Goal: Information Seeking & Learning: Learn about a topic

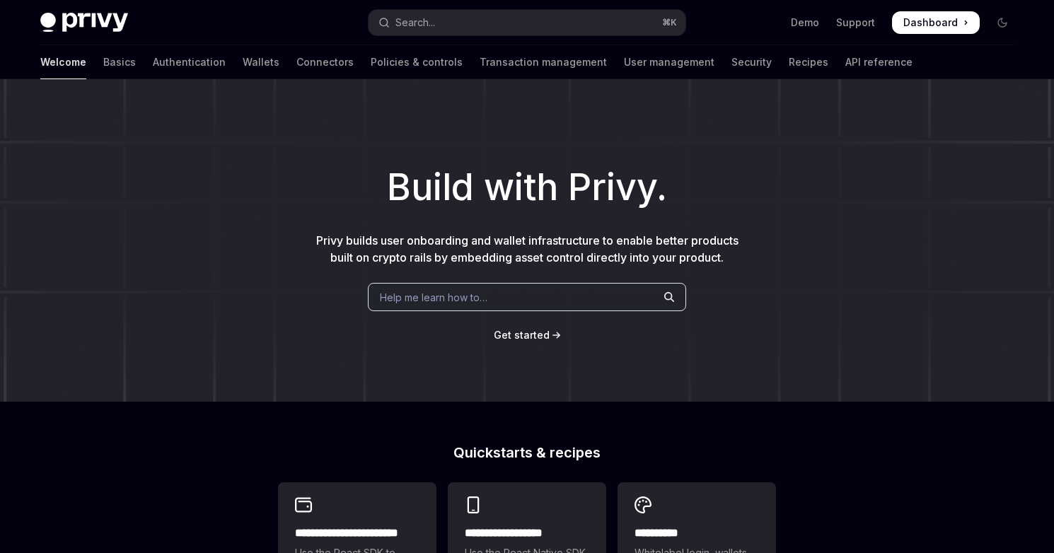
click at [499, 289] on div "Help me learn how to…" at bounding box center [527, 297] width 318 height 28
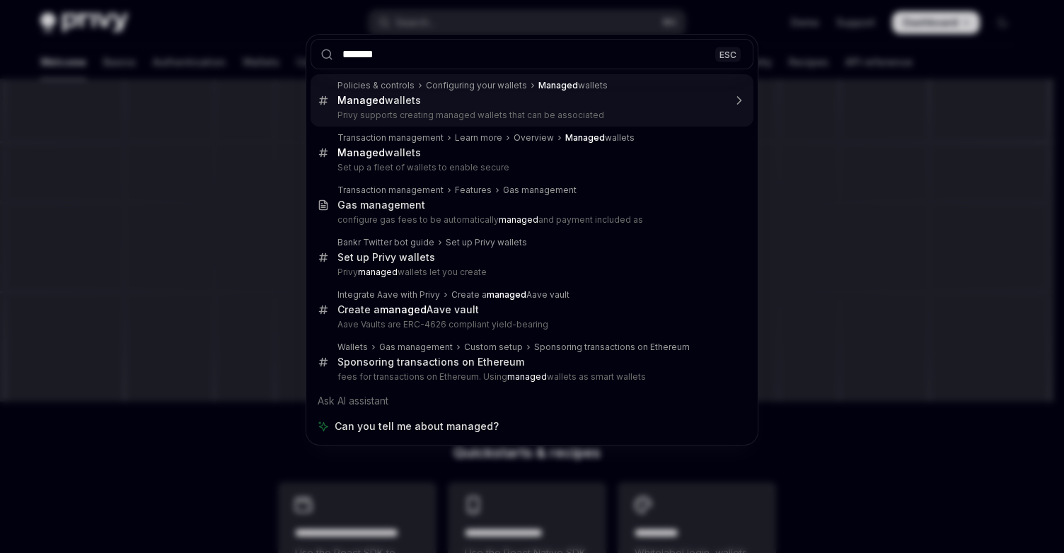
type input "*******"
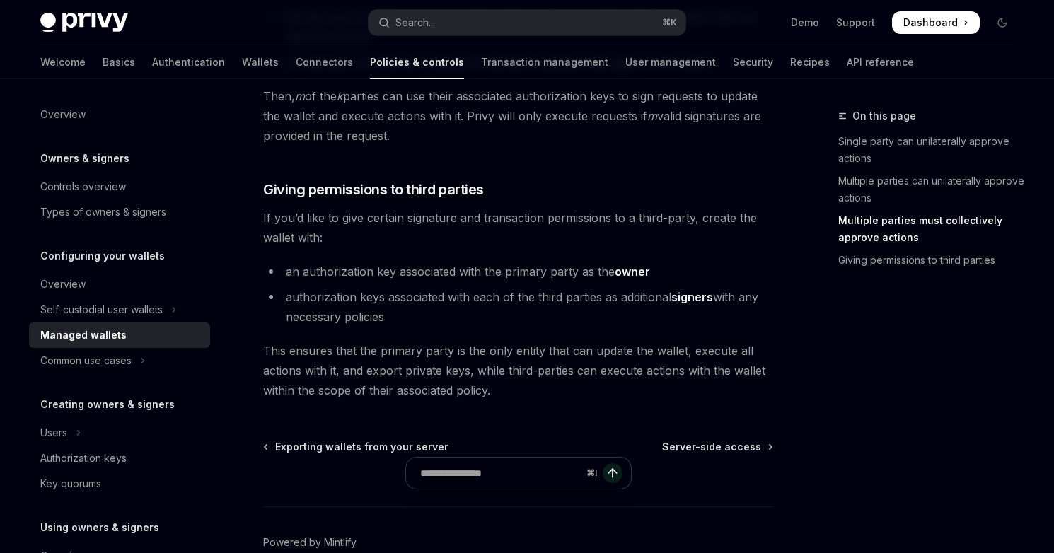
scroll to position [773, 0]
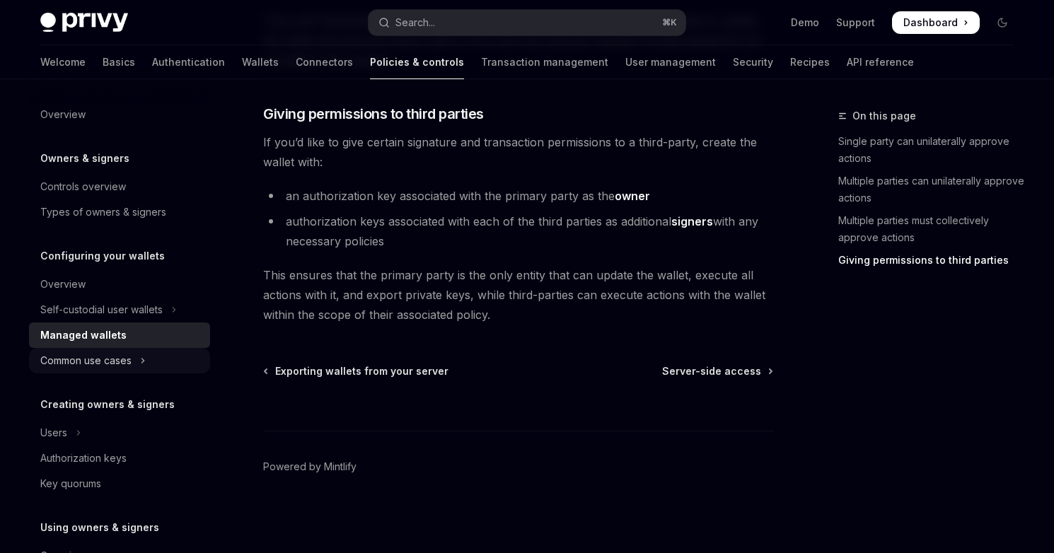
click at [151, 353] on button "Common use cases" at bounding box center [119, 360] width 181 height 25
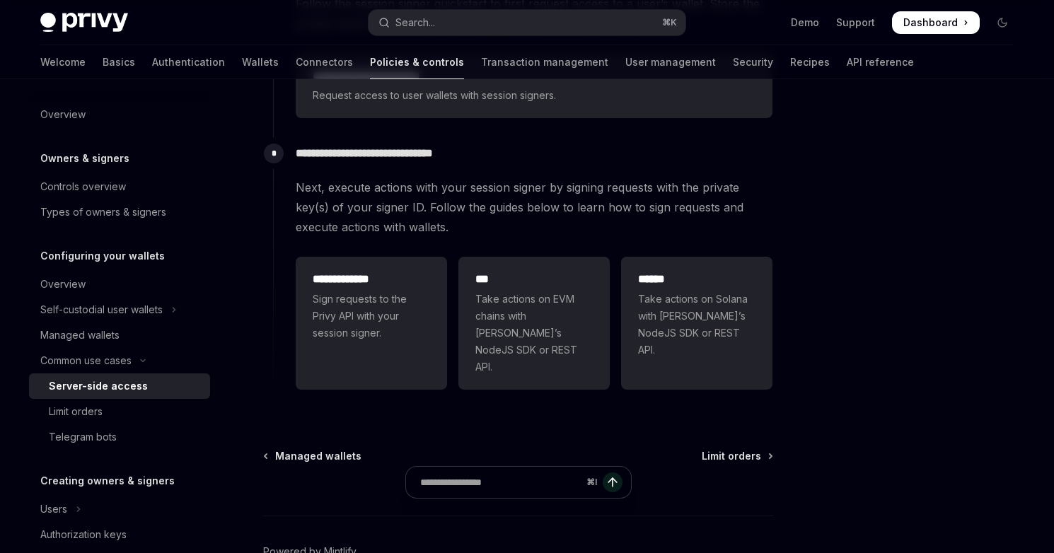
scroll to position [513, 0]
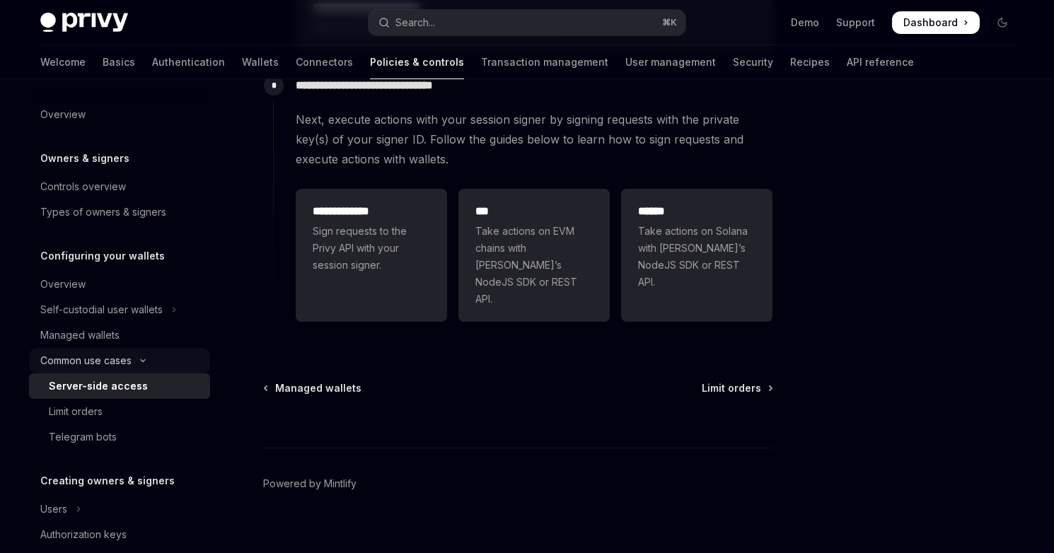
click at [158, 362] on button "Common use cases" at bounding box center [119, 360] width 181 height 25
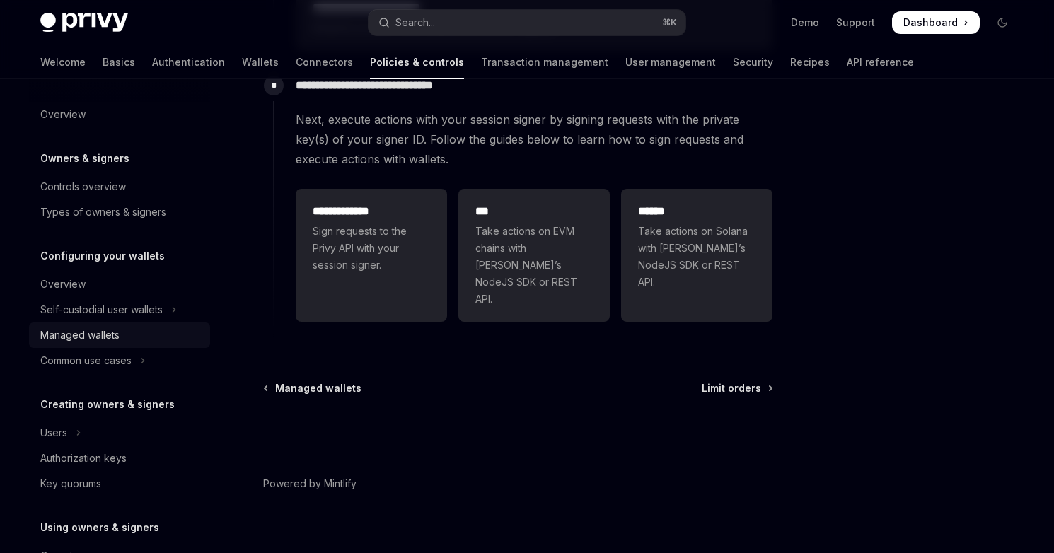
click at [148, 326] on link "Managed wallets" at bounding box center [119, 334] width 181 height 25
type textarea "*"
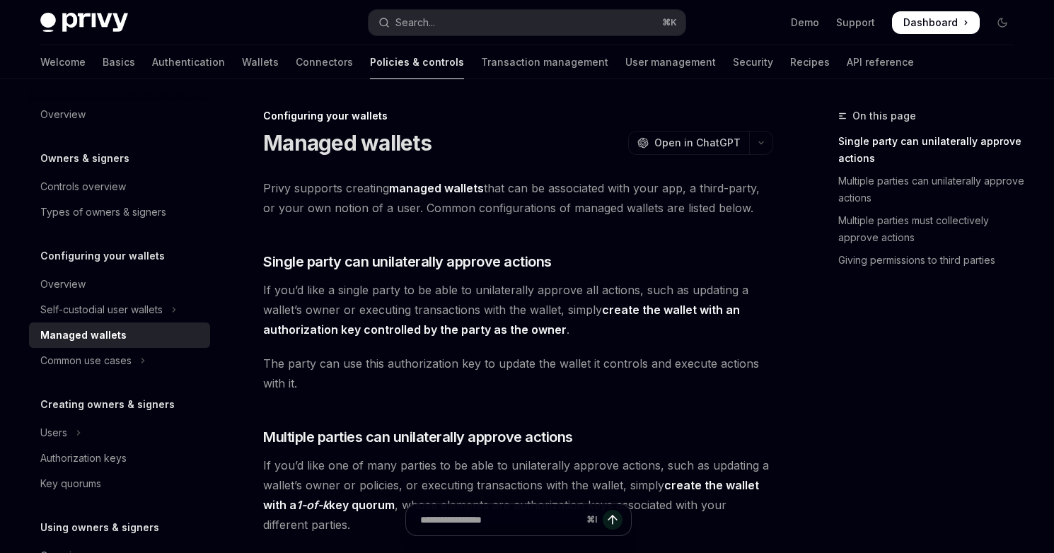
click at [459, 192] on strong "managed wallets" at bounding box center [436, 188] width 95 height 14
click at [662, 307] on strong "create the wallet with an authorization key controlled by the party as the owner" at bounding box center [501, 320] width 477 height 34
click at [528, 314] on span "If you’d like a single party to be able to unilaterally approve all actions, su…" at bounding box center [518, 309] width 510 height 59
click at [525, 321] on span "If you’d like a single party to be able to unilaterally approve all actions, su…" at bounding box center [518, 309] width 510 height 59
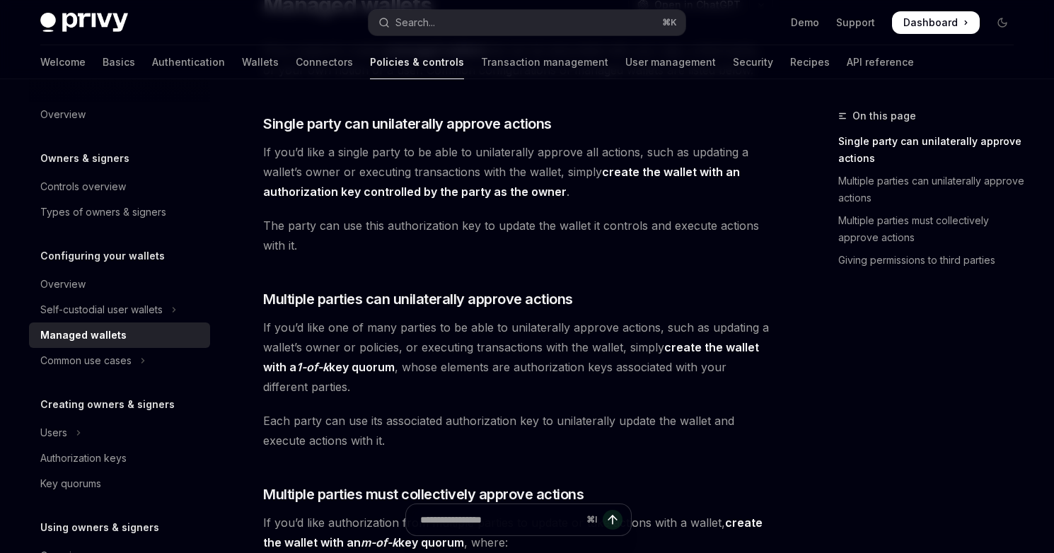
scroll to position [146, 0]
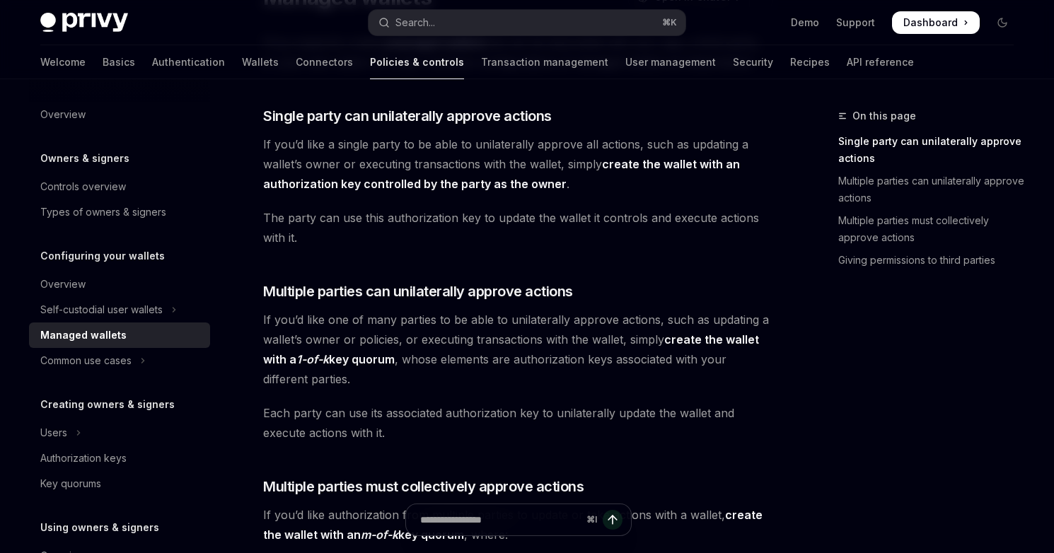
click at [709, 348] on span "If you’d like one of many parties to be able to unilaterally approve actions, s…" at bounding box center [518, 349] width 510 height 79
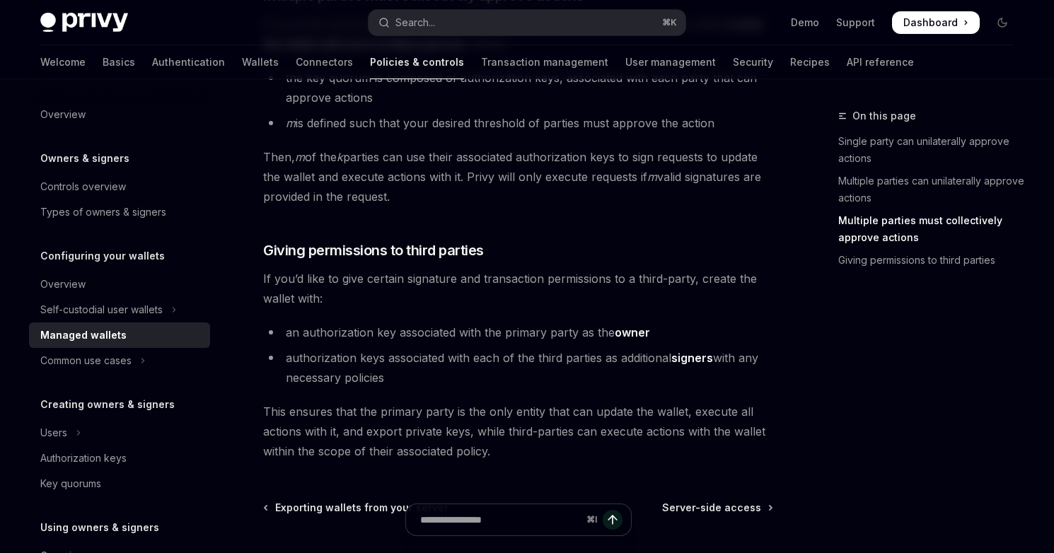
scroll to position [773, 0]
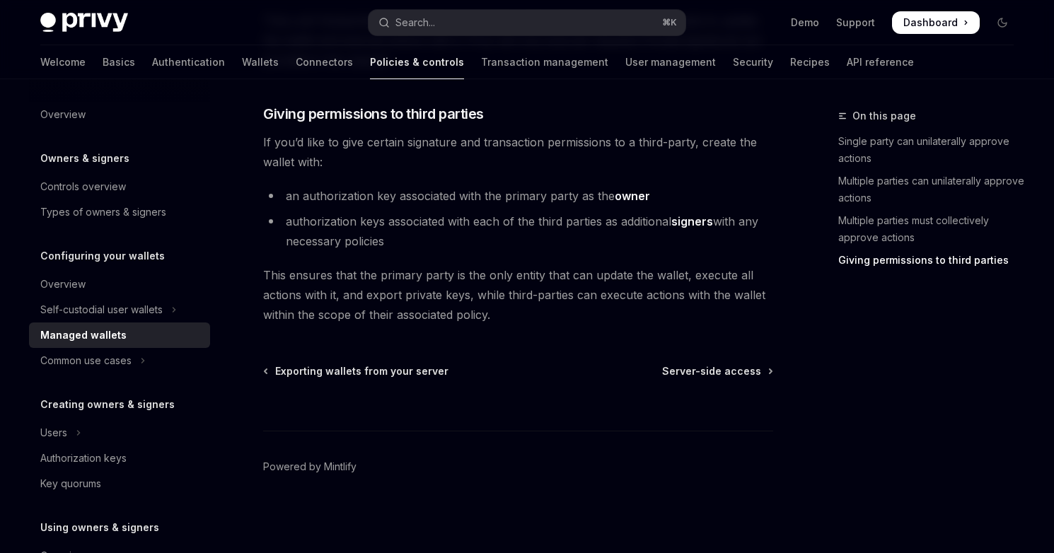
click at [716, 381] on div "⌘ I" at bounding box center [518, 404] width 510 height 52
click at [560, 6] on div "Privy Docs home page Search... ⌘ K Demo Support Dashboard Dashboard Search..." at bounding box center [526, 22] width 973 height 45
click at [559, 14] on button "Search... ⌘ K" at bounding box center [526, 22] width 317 height 25
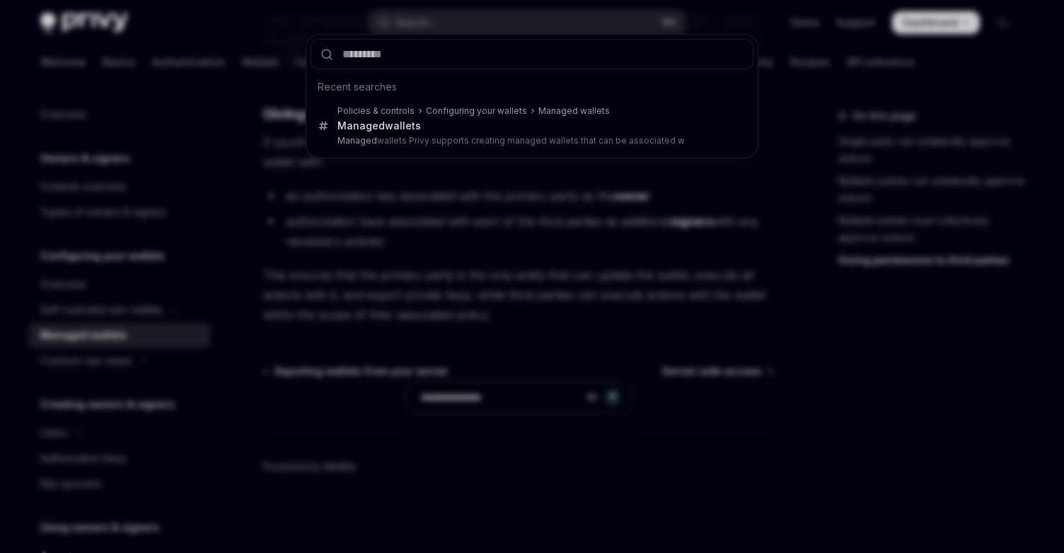
click at [174, 45] on div "Recent searches Policies & controls Configuring your wallets Managed wallets Ma…" at bounding box center [532, 276] width 1064 height 553
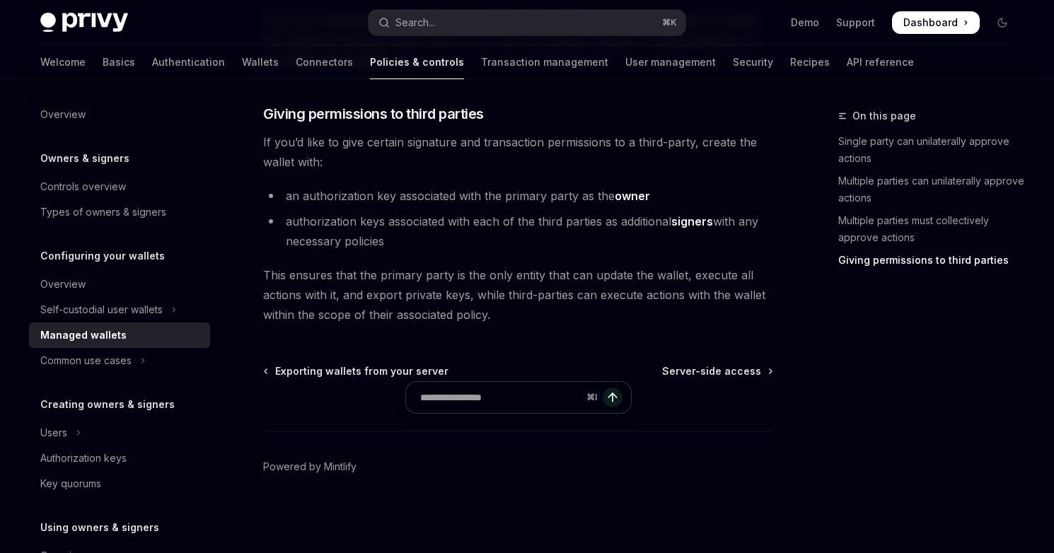
click at [105, 21] on img at bounding box center [84, 23] width 88 height 20
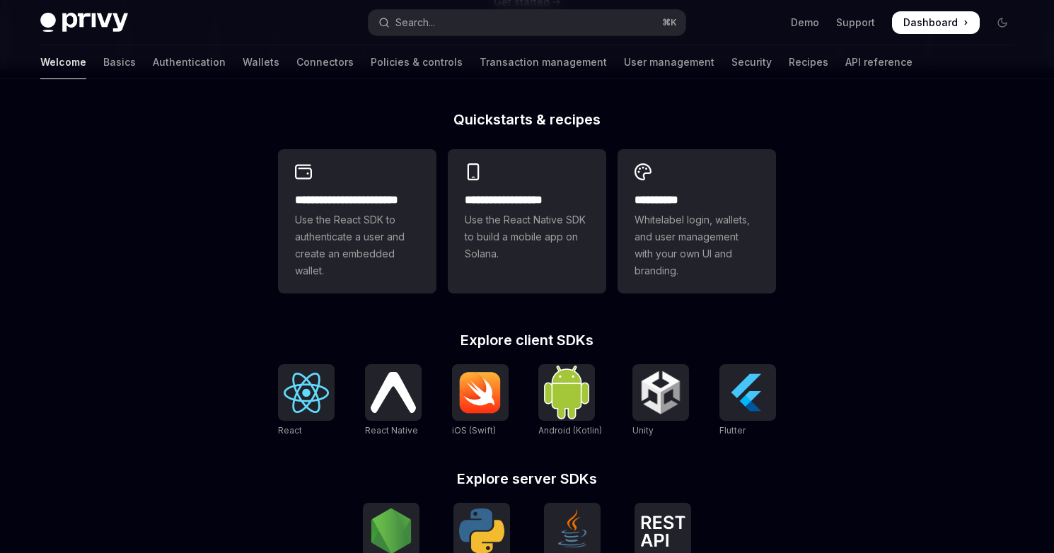
scroll to position [336, 0]
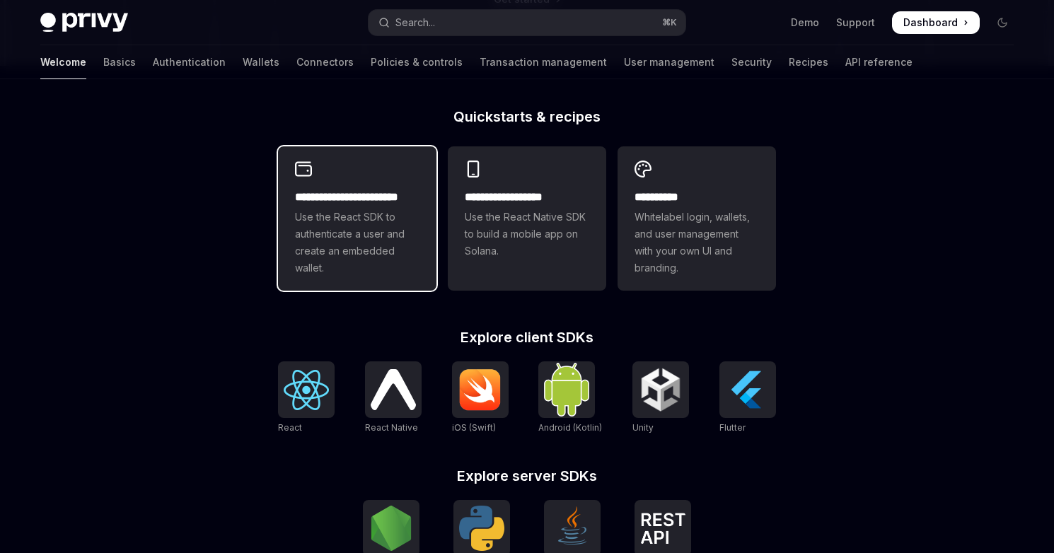
click at [397, 246] on span "Use the React SDK to authenticate a user and create an embedded wallet." at bounding box center [357, 243] width 124 height 68
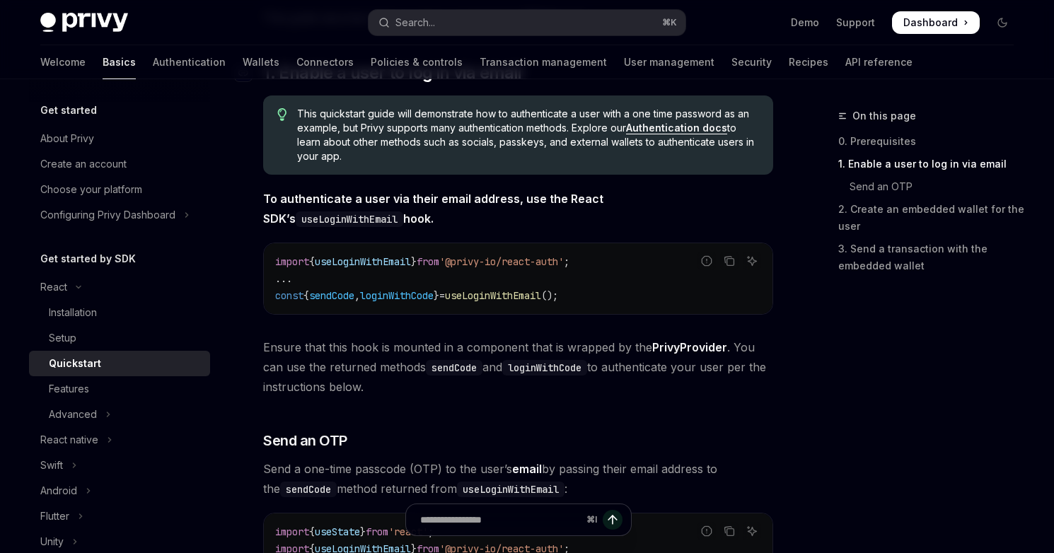
scroll to position [265, 0]
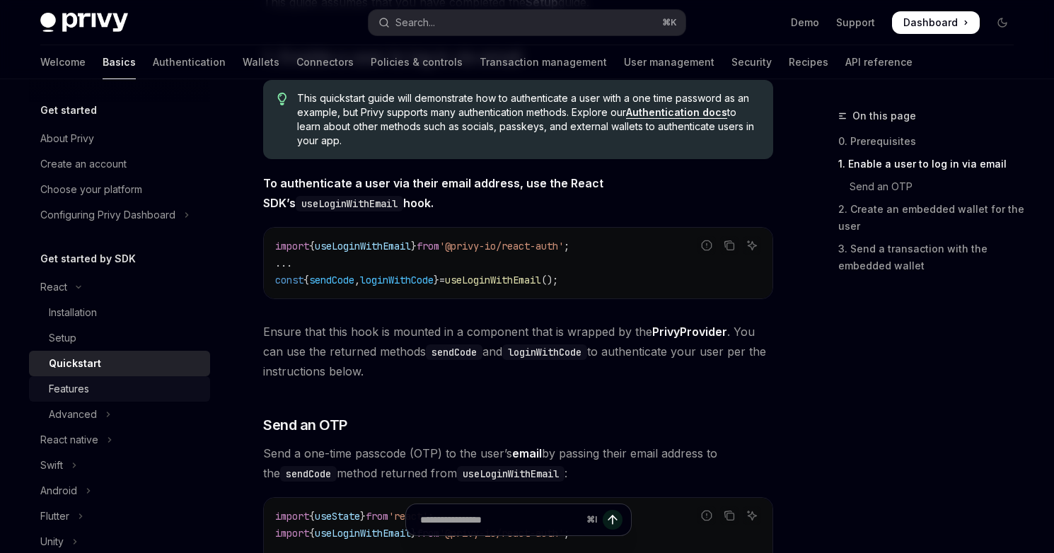
click at [125, 385] on div "Features" at bounding box center [125, 388] width 153 height 17
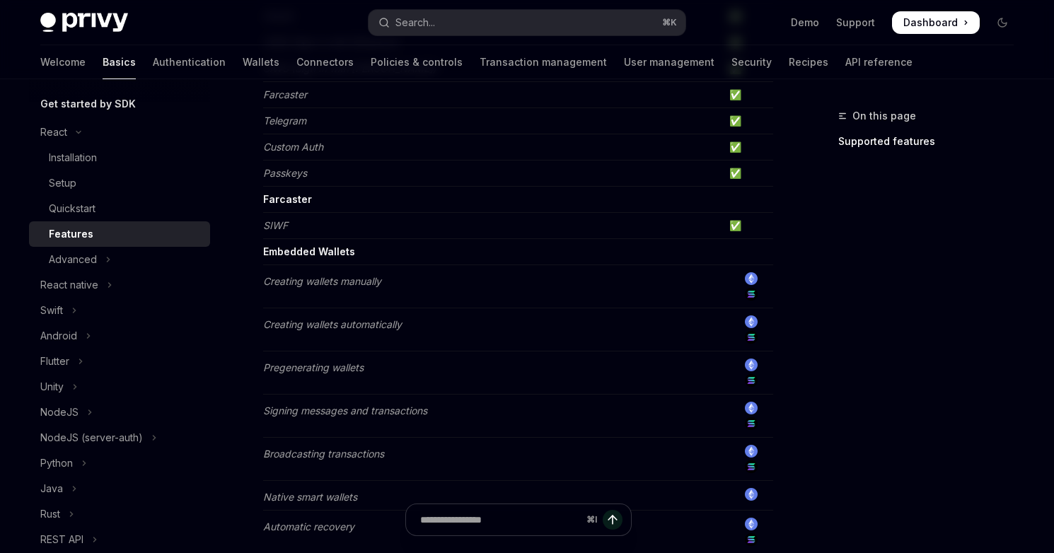
scroll to position [316, 0]
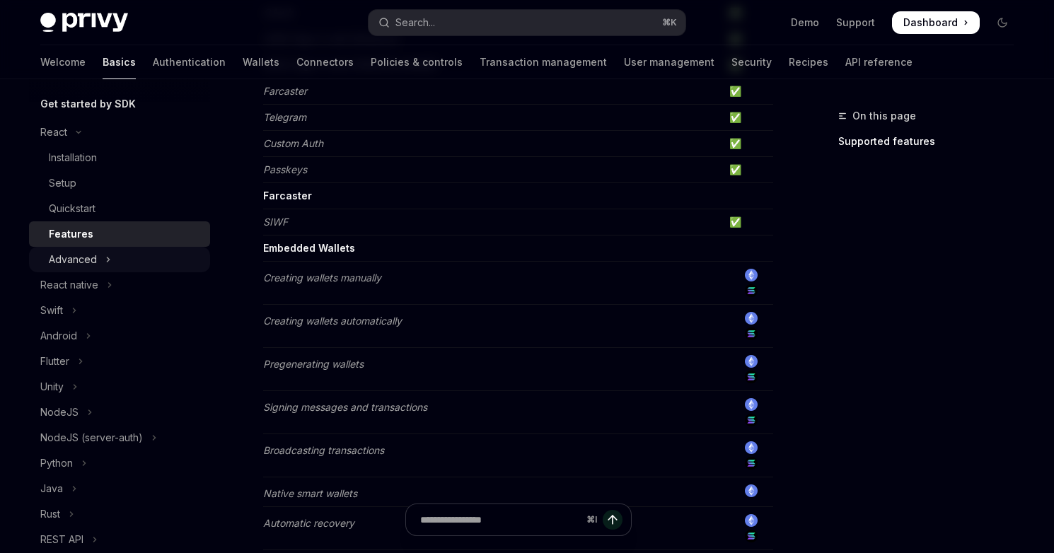
click at [127, 262] on button "Advanced" at bounding box center [119, 259] width 181 height 25
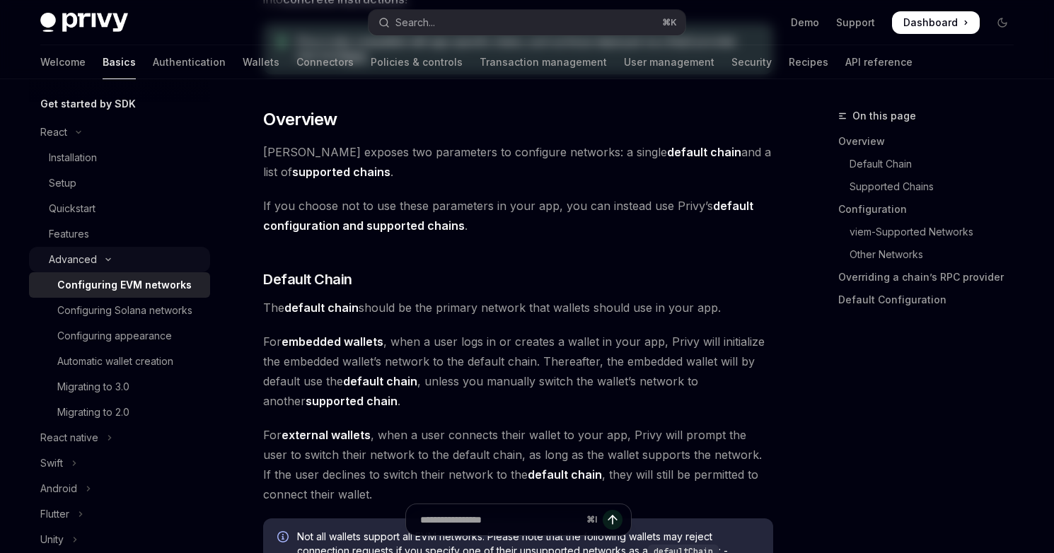
type textarea "*"
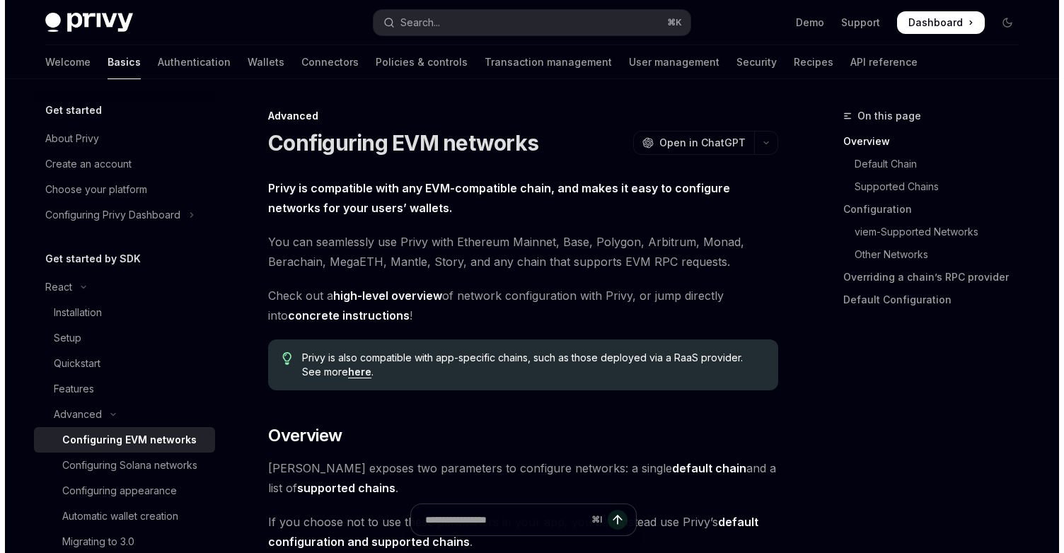
scroll to position [2, 0]
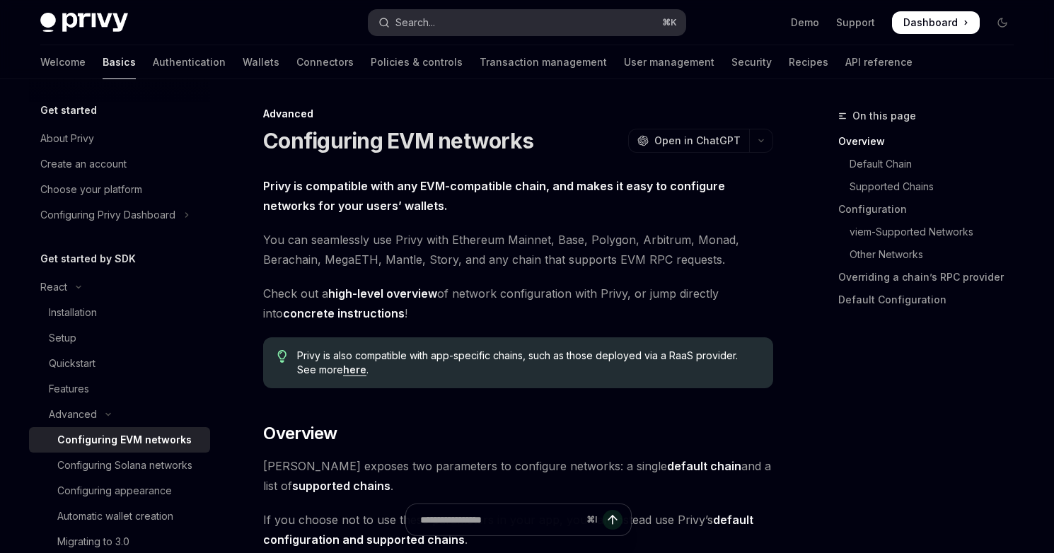
click at [475, 30] on button "Search... ⌘ K" at bounding box center [526, 22] width 317 height 25
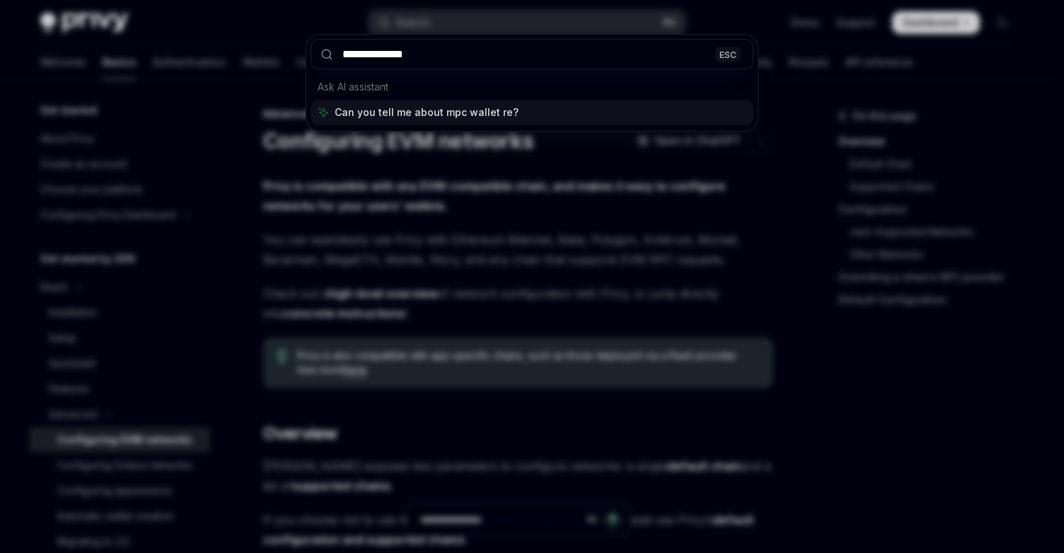
type input "**********"
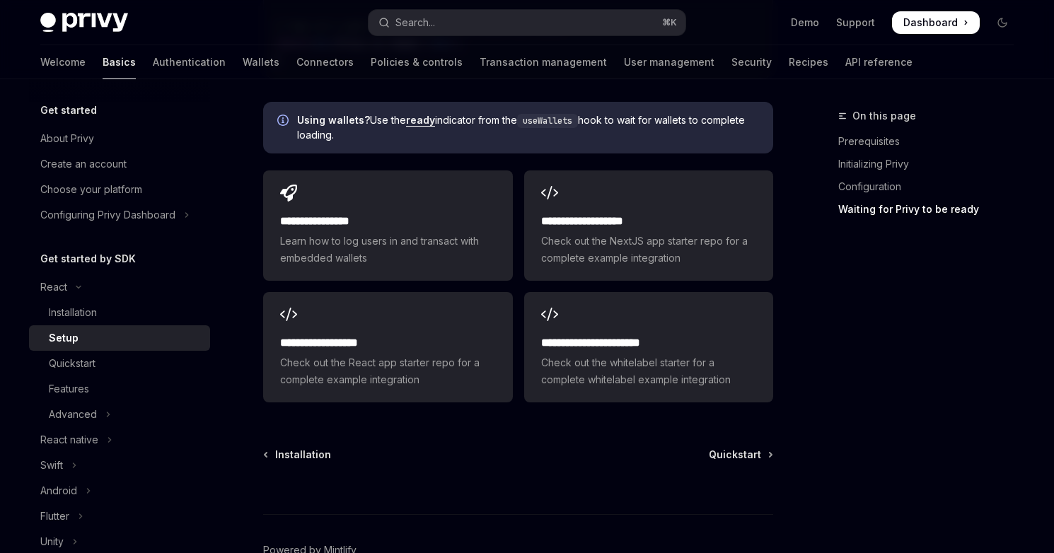
scroll to position [1833, 0]
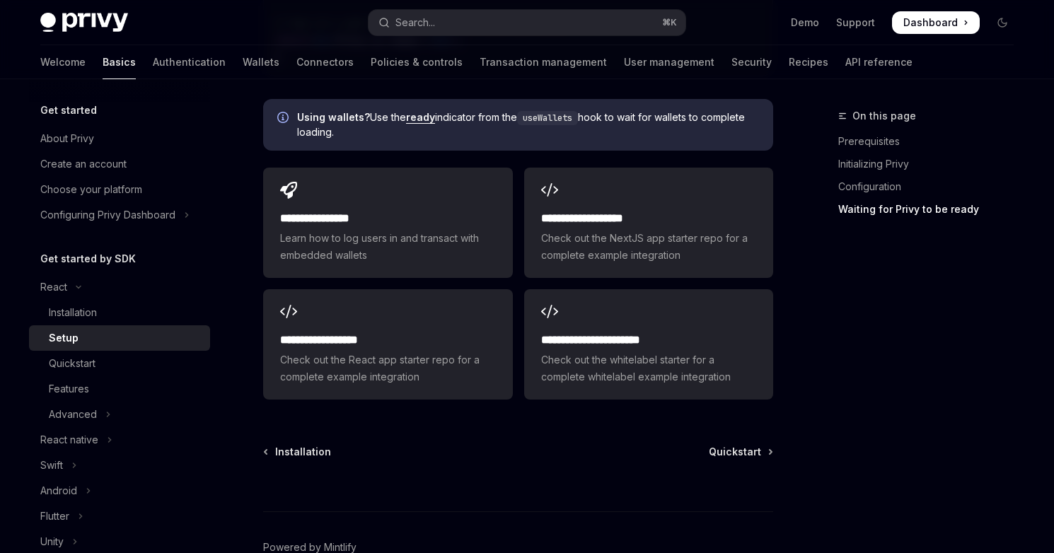
click at [718, 459] on div "⌘ I" at bounding box center [518, 485] width 510 height 52
click at [730, 459] on div "⌘ I" at bounding box center [518, 485] width 510 height 52
click at [733, 445] on span "Quickstart" at bounding box center [735, 452] width 52 height 14
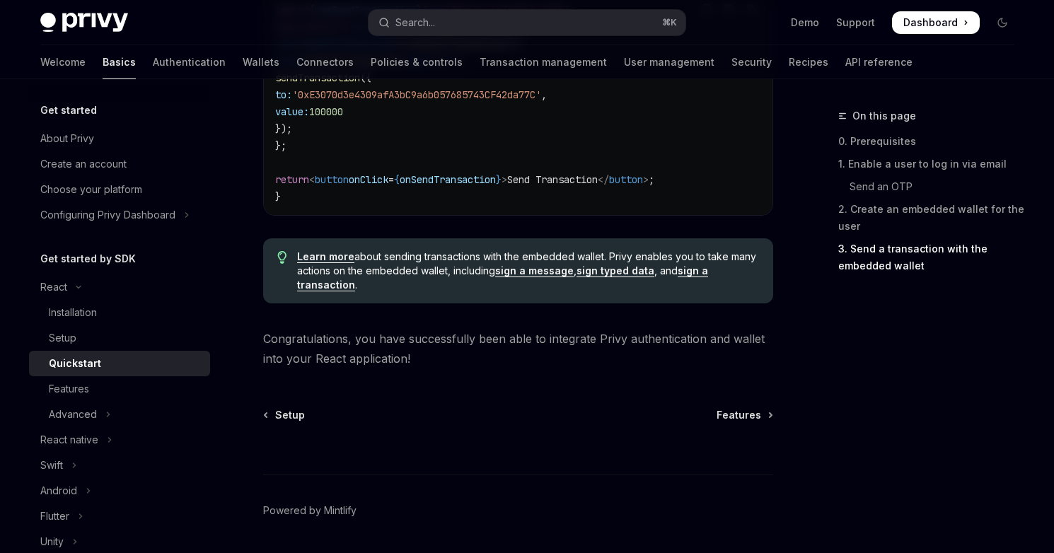
scroll to position [1511, 0]
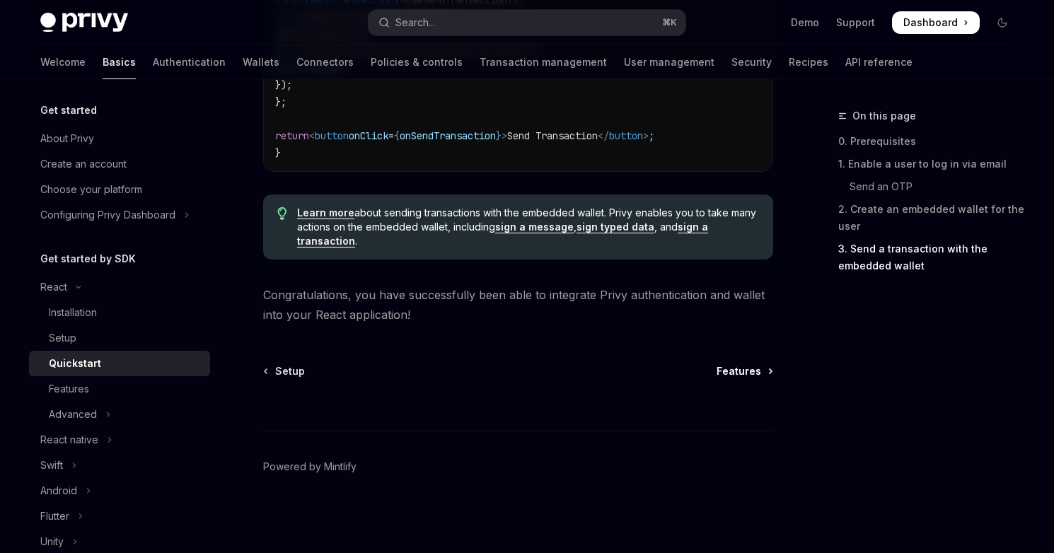
click at [736, 372] on span "Features" at bounding box center [738, 371] width 45 height 14
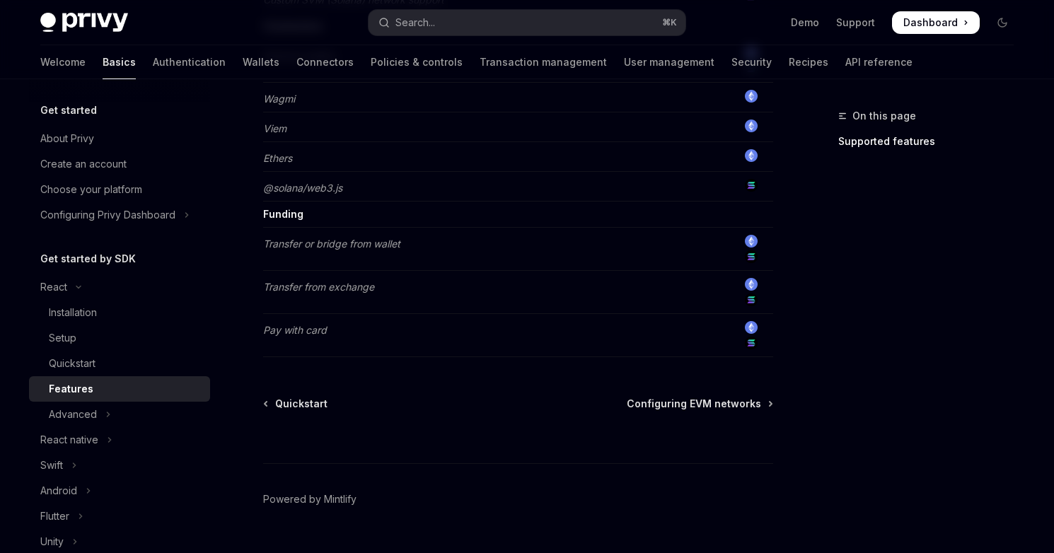
scroll to position [1233, 0]
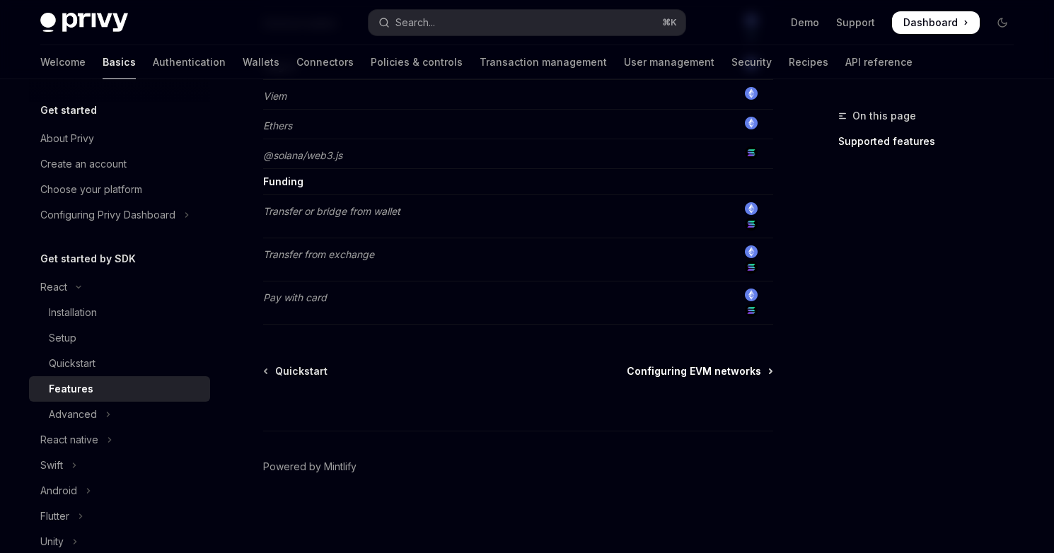
click at [720, 373] on span "Configuring EVM networks" at bounding box center [694, 371] width 134 height 14
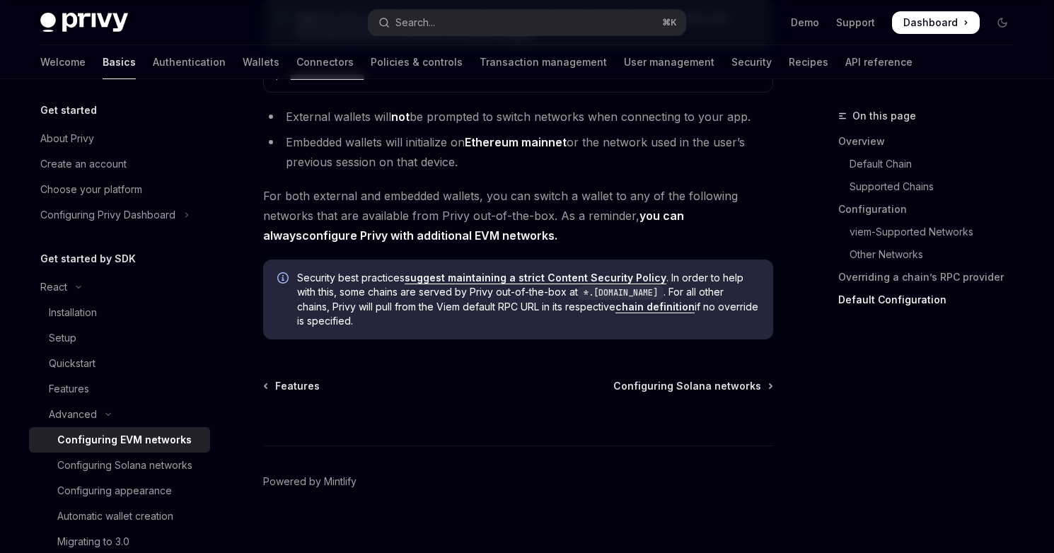
scroll to position [3725, 0]
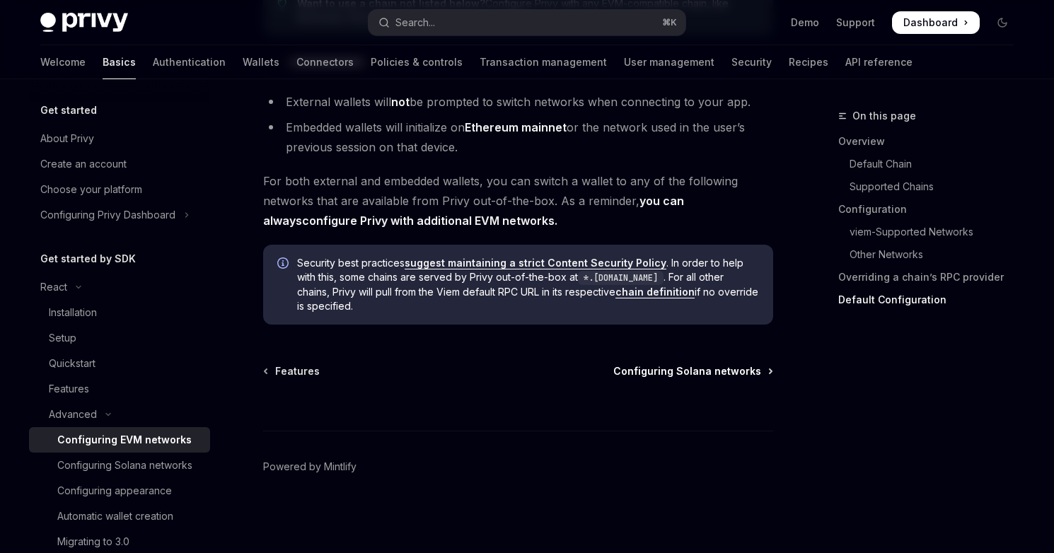
click at [729, 375] on span "Configuring Solana networks" at bounding box center [687, 371] width 148 height 14
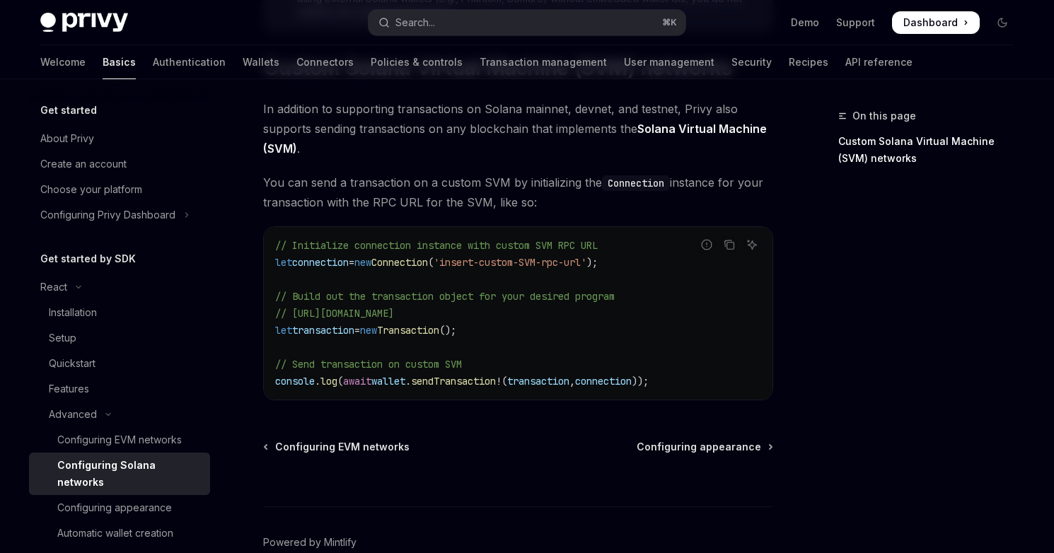
scroll to position [779, 0]
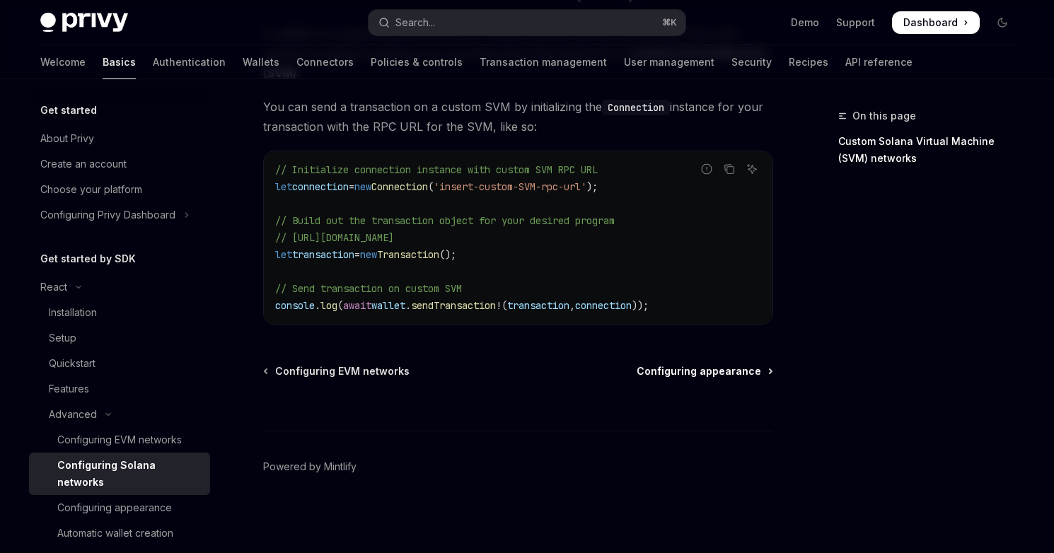
click at [728, 376] on span "Configuring appearance" at bounding box center [698, 371] width 124 height 14
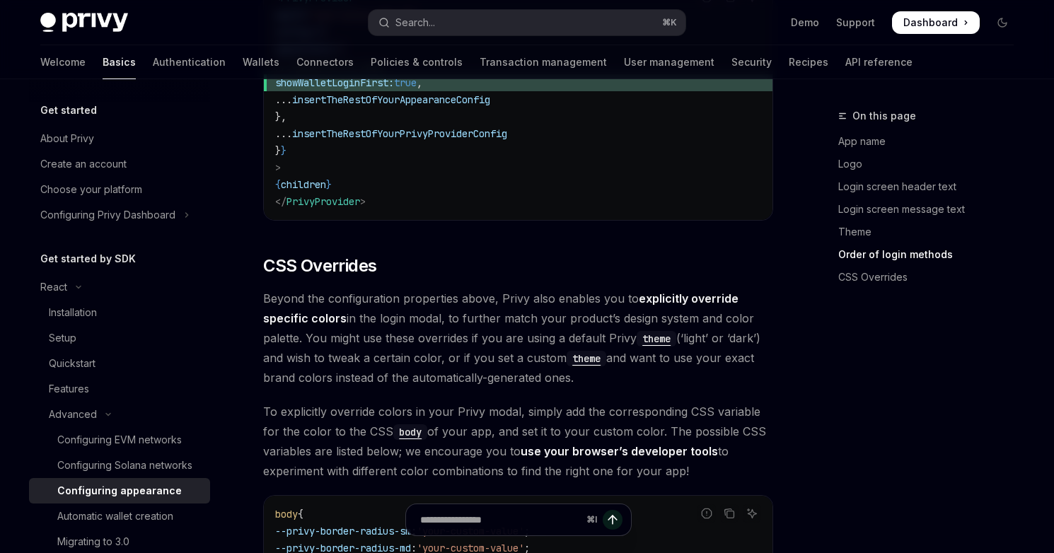
scroll to position [3684, 0]
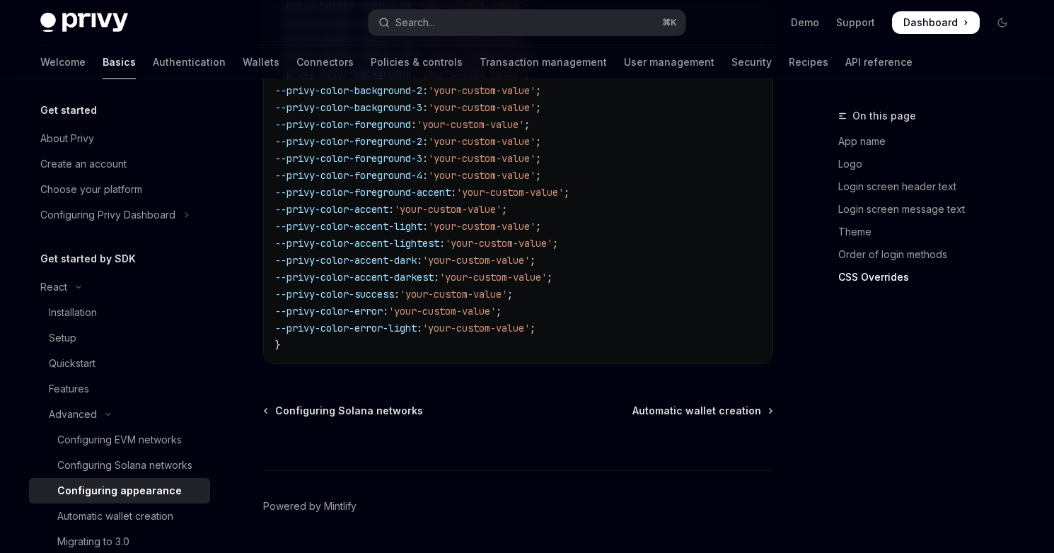
click at [711, 418] on div "⌘ I" at bounding box center [518, 444] width 510 height 52
click at [714, 404] on span "Automatic wallet creation" at bounding box center [696, 411] width 129 height 14
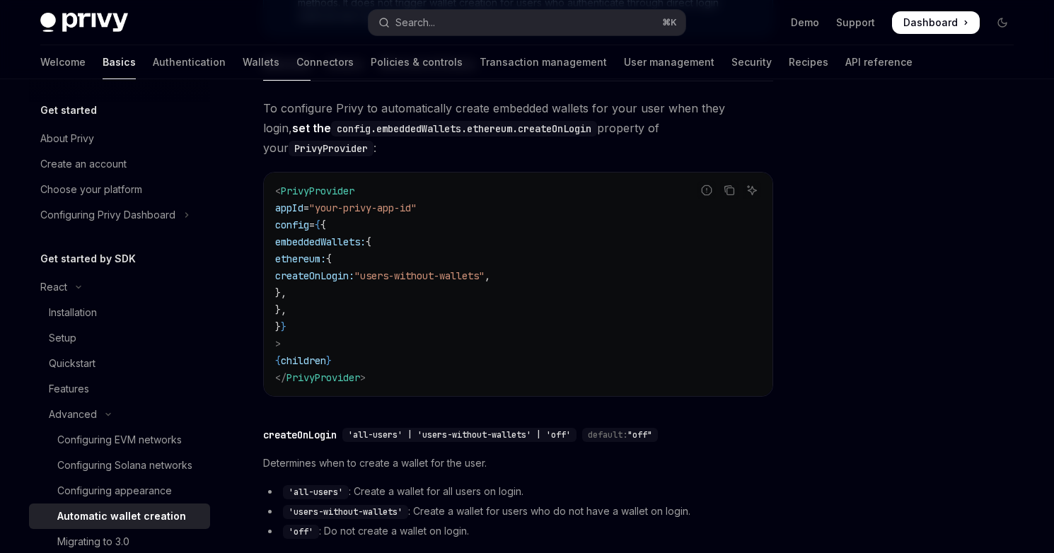
scroll to position [559, 0]
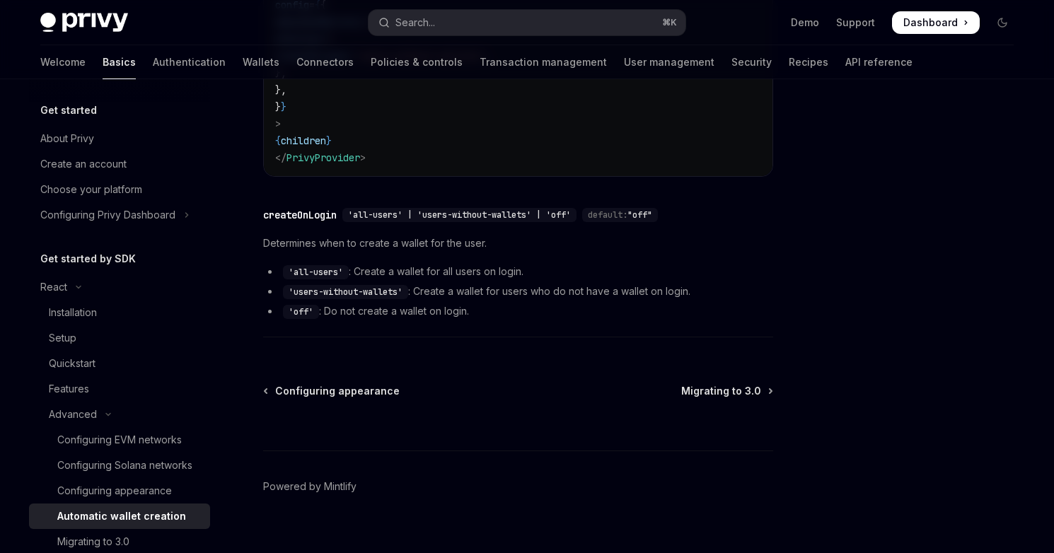
click at [718, 398] on div "⌘ I" at bounding box center [518, 424] width 510 height 52
click at [727, 384] on span "Migrating to 3.0" at bounding box center [721, 391] width 80 height 14
type textarea "*"
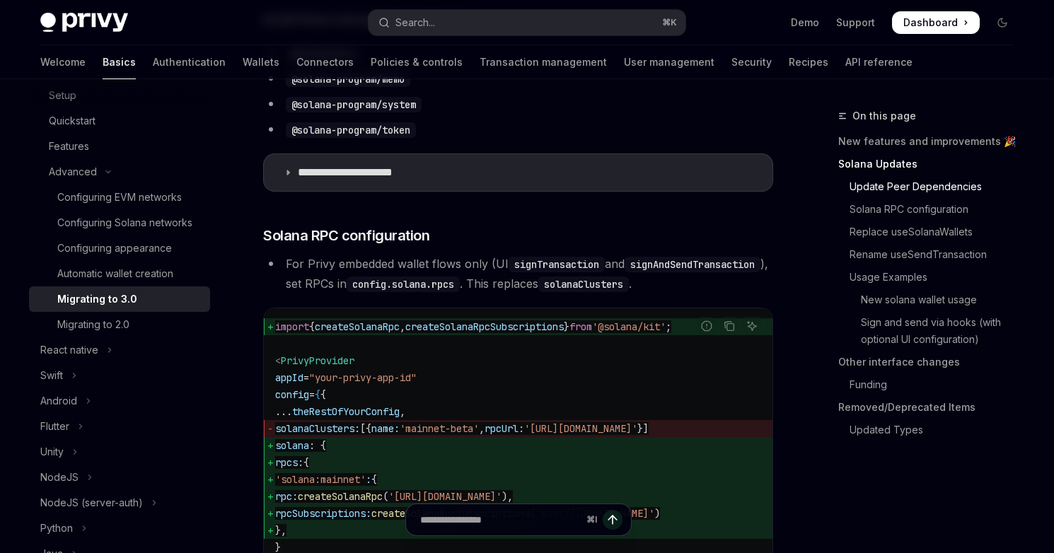
scroll to position [726, 0]
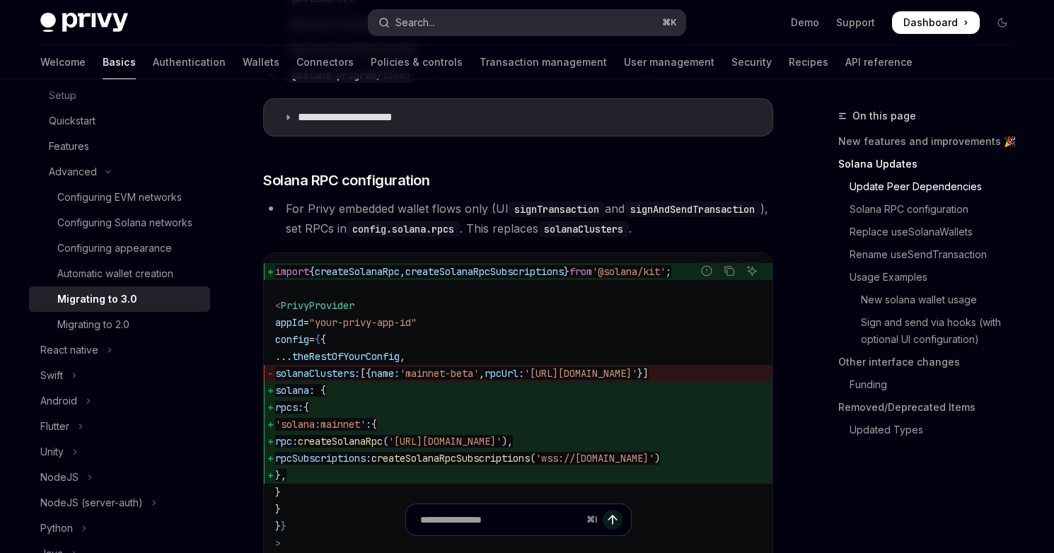
click at [583, 13] on button "Search... ⌘ K" at bounding box center [526, 22] width 317 height 25
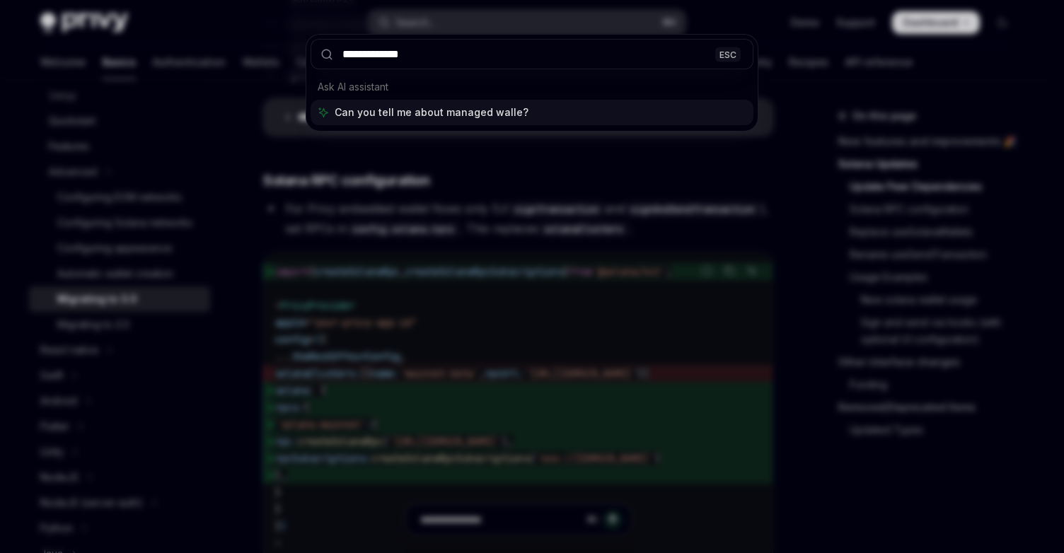
type input "**********"
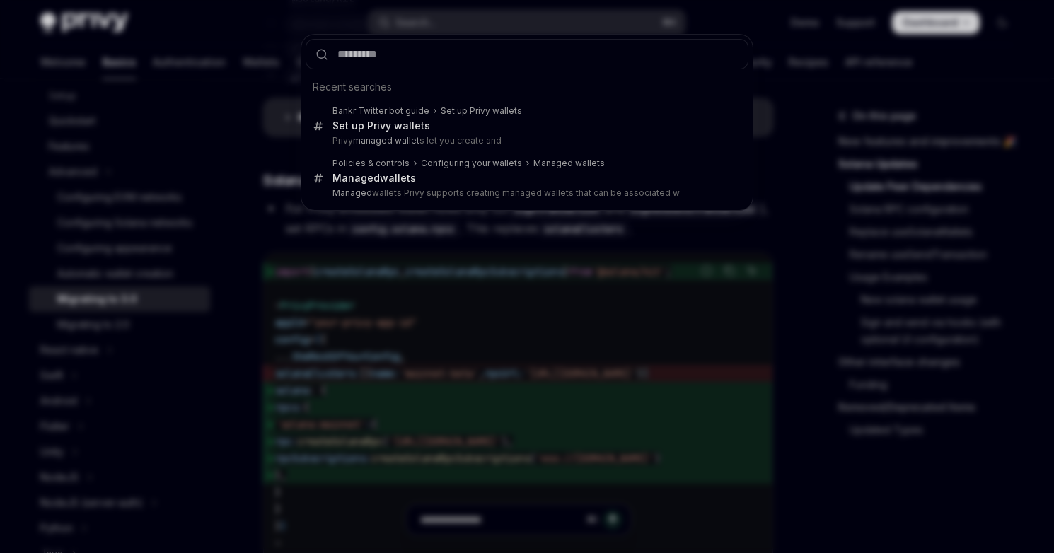
type textarea "*"
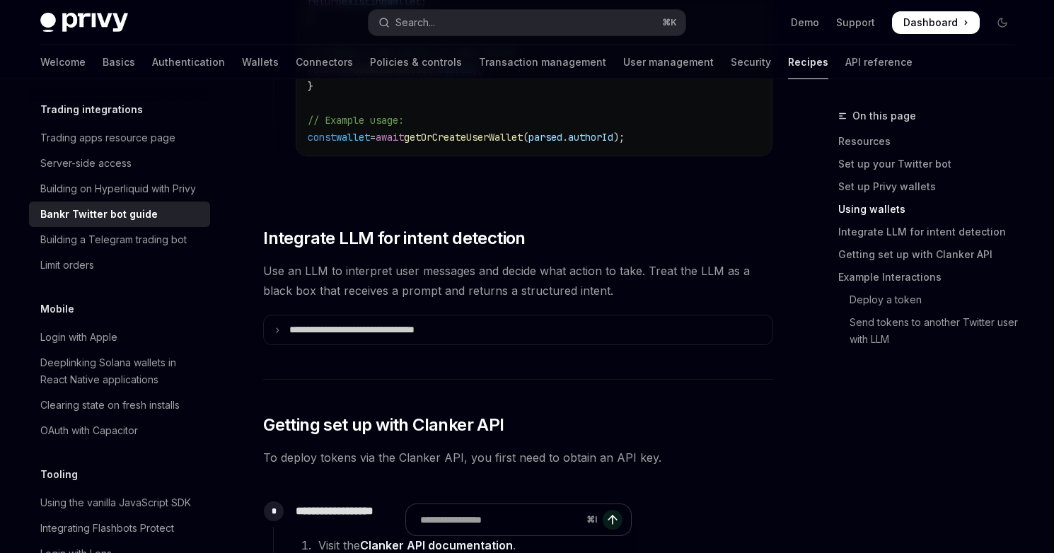
scroll to position [2102, 0]
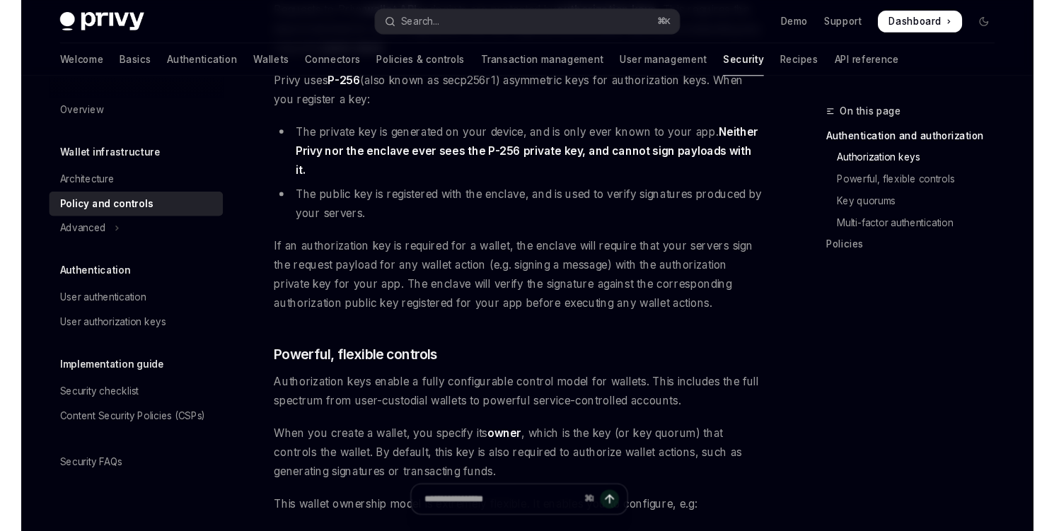
scroll to position [436, 0]
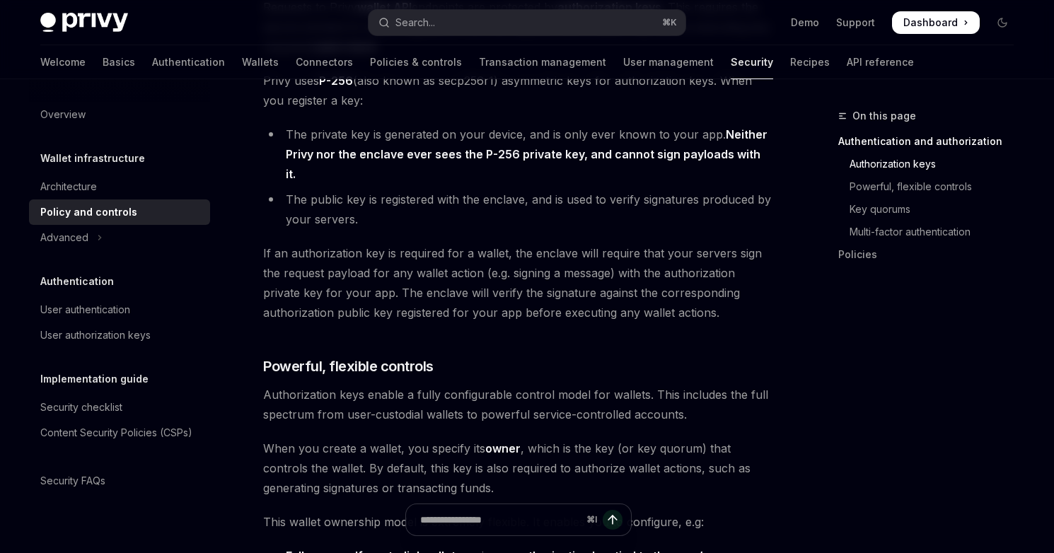
type textarea "*"
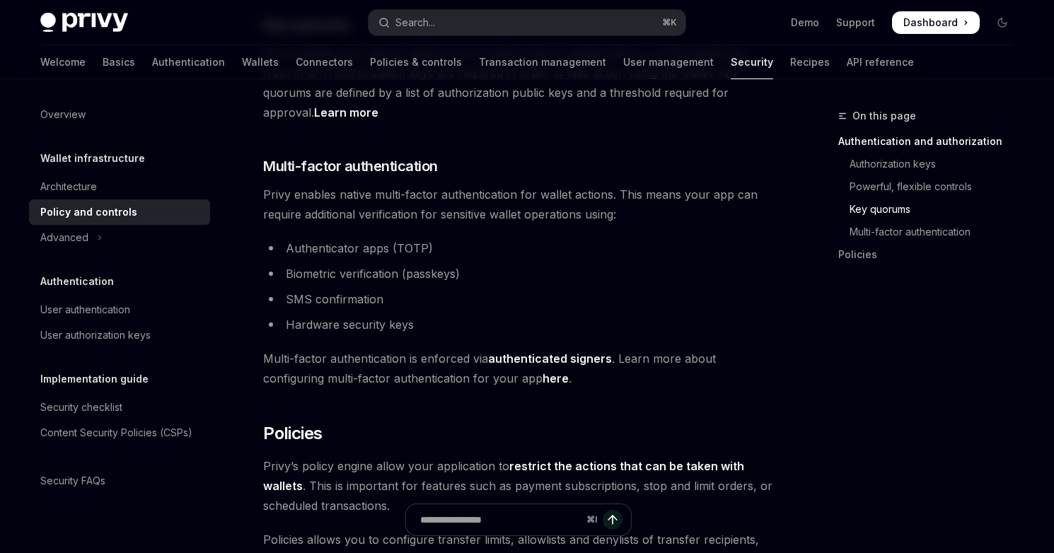
scroll to position [1116, 0]
